Goal: Find specific page/section: Find specific page/section

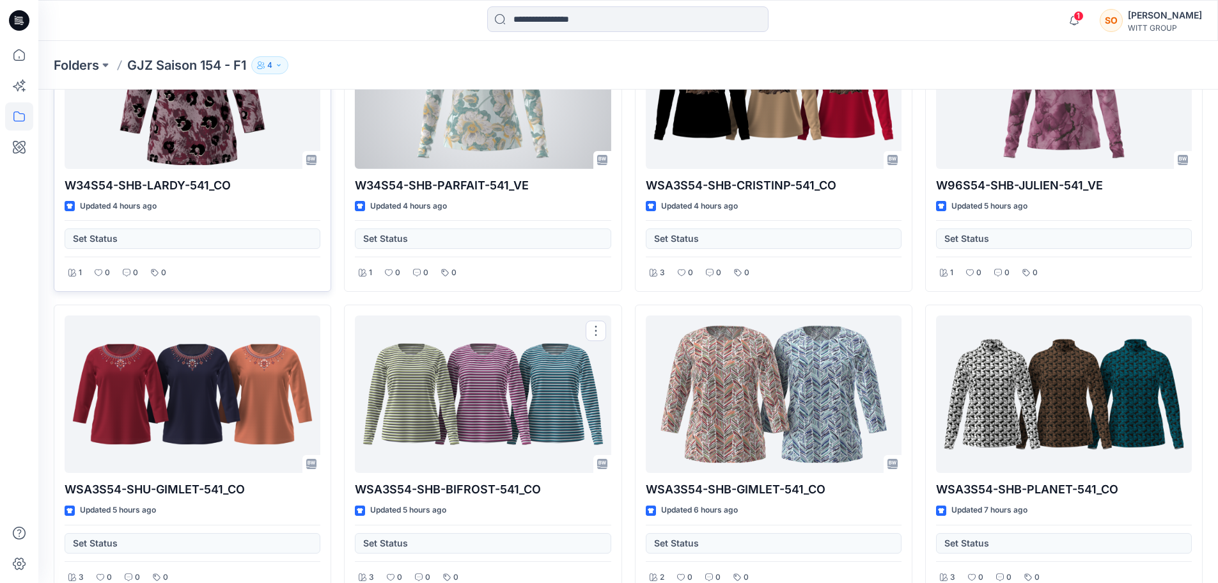
scroll to position [128, 0]
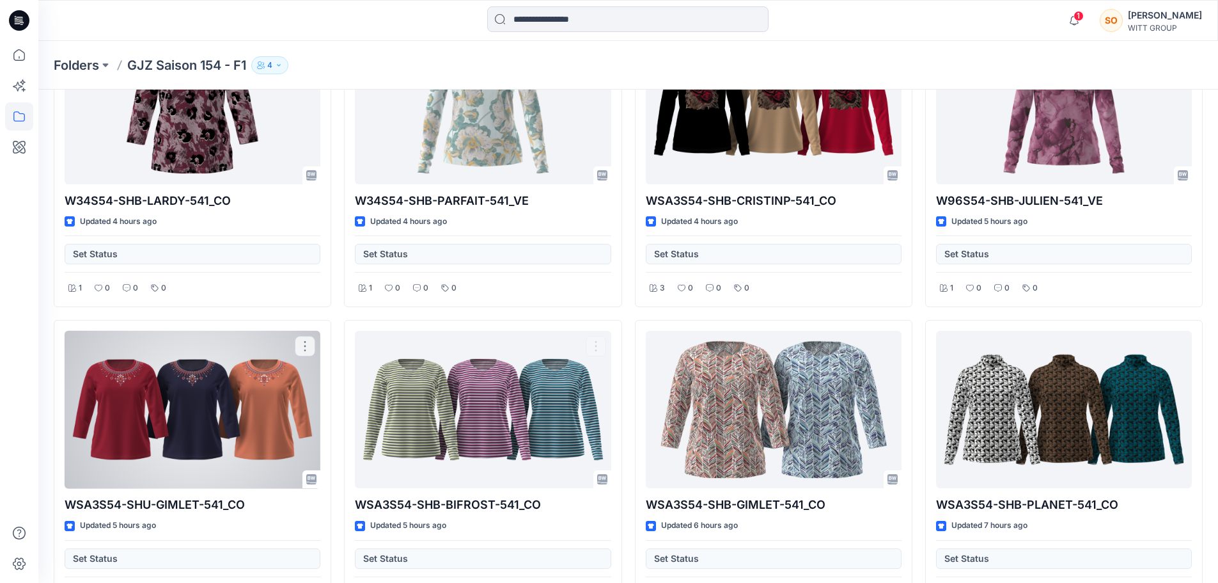
click at [216, 402] on div at bounding box center [193, 410] width 256 height 158
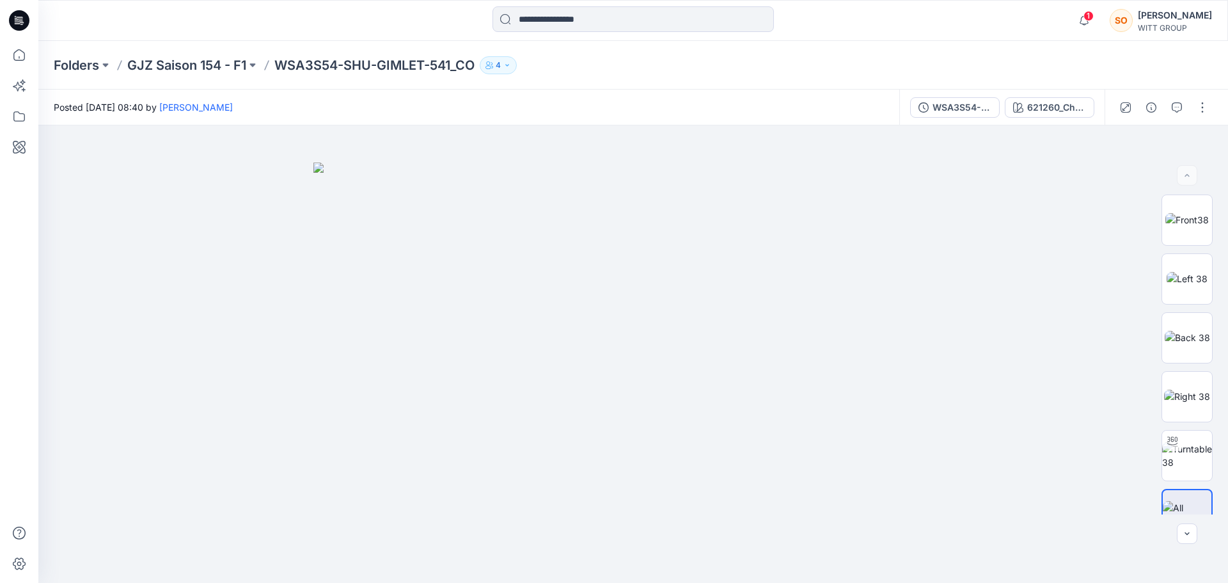
click at [1074, 109] on div "621260_Cherry-Papaya" at bounding box center [1056, 107] width 59 height 14
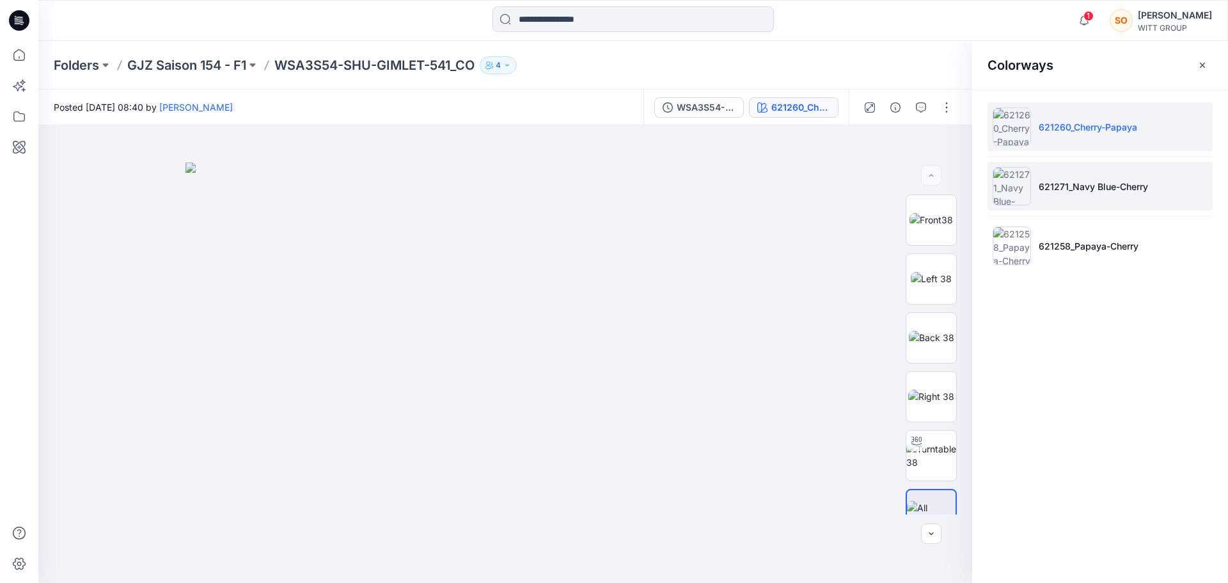
click at [1048, 205] on li "621271_Navy Blue-Cherry" at bounding box center [1099, 186] width 225 height 49
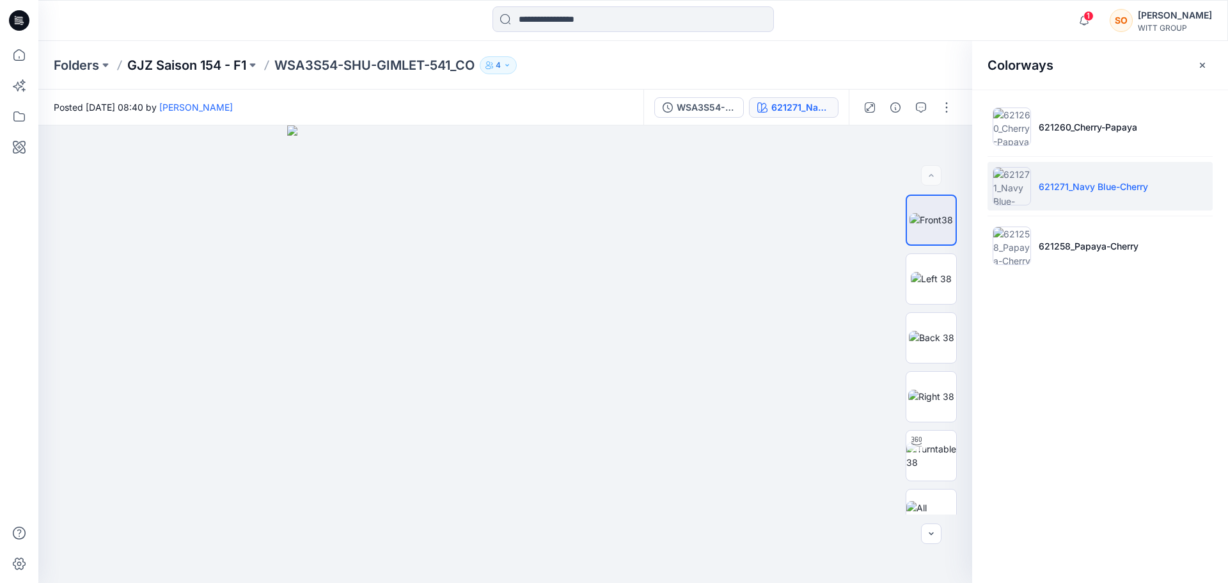
click at [213, 65] on p "GJZ Saison 154 - F1" at bounding box center [186, 65] width 119 height 18
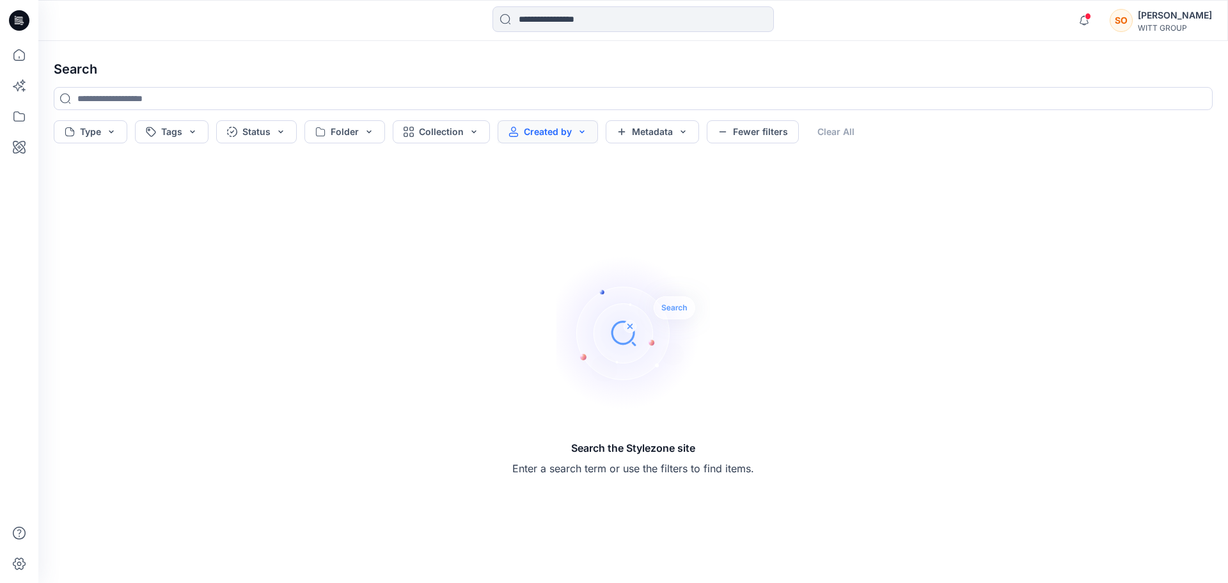
click at [551, 134] on button "Created by" at bounding box center [548, 131] width 100 height 23
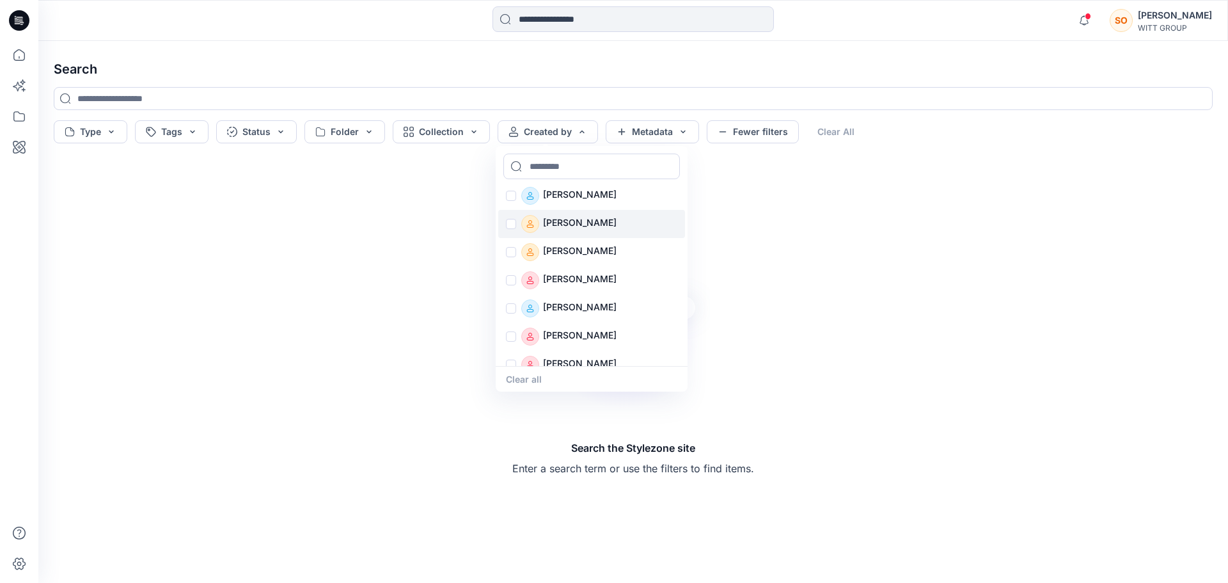
scroll to position [668, 0]
